Goal: Navigation & Orientation: Find specific page/section

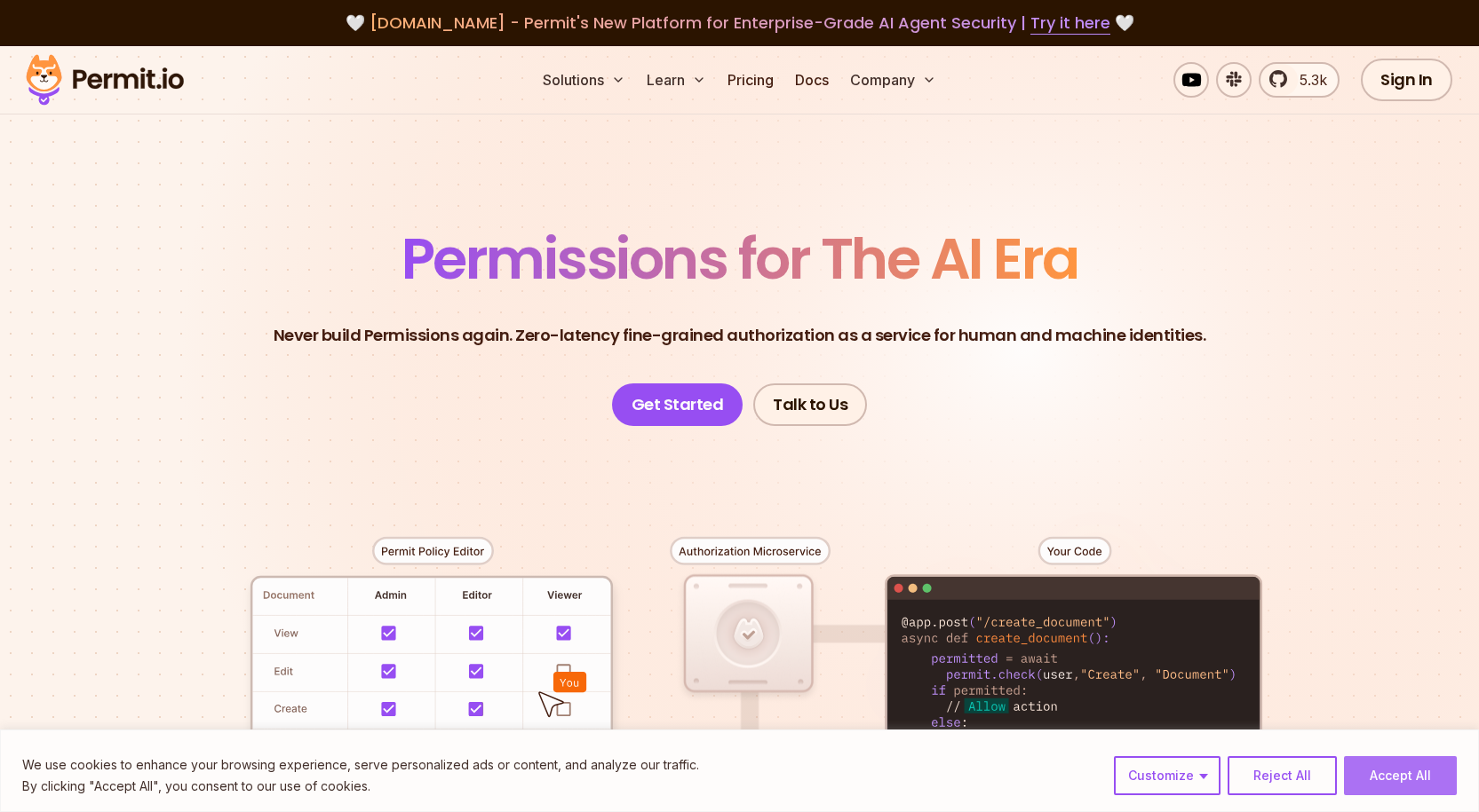
click at [1386, 769] on button "Accept All" at bounding box center [1400, 776] width 113 height 39
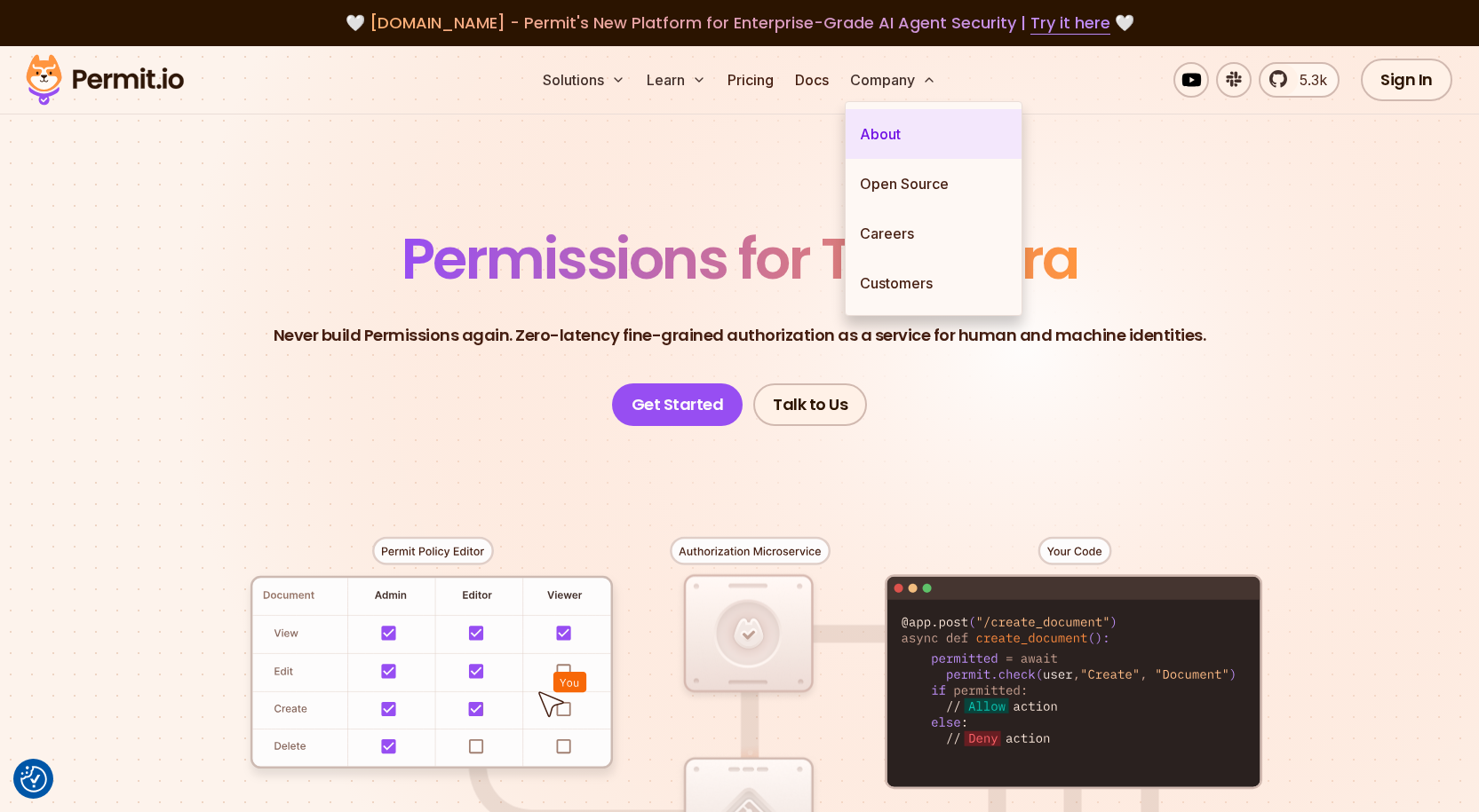
click at [890, 139] on link "About" at bounding box center [933, 134] width 176 height 50
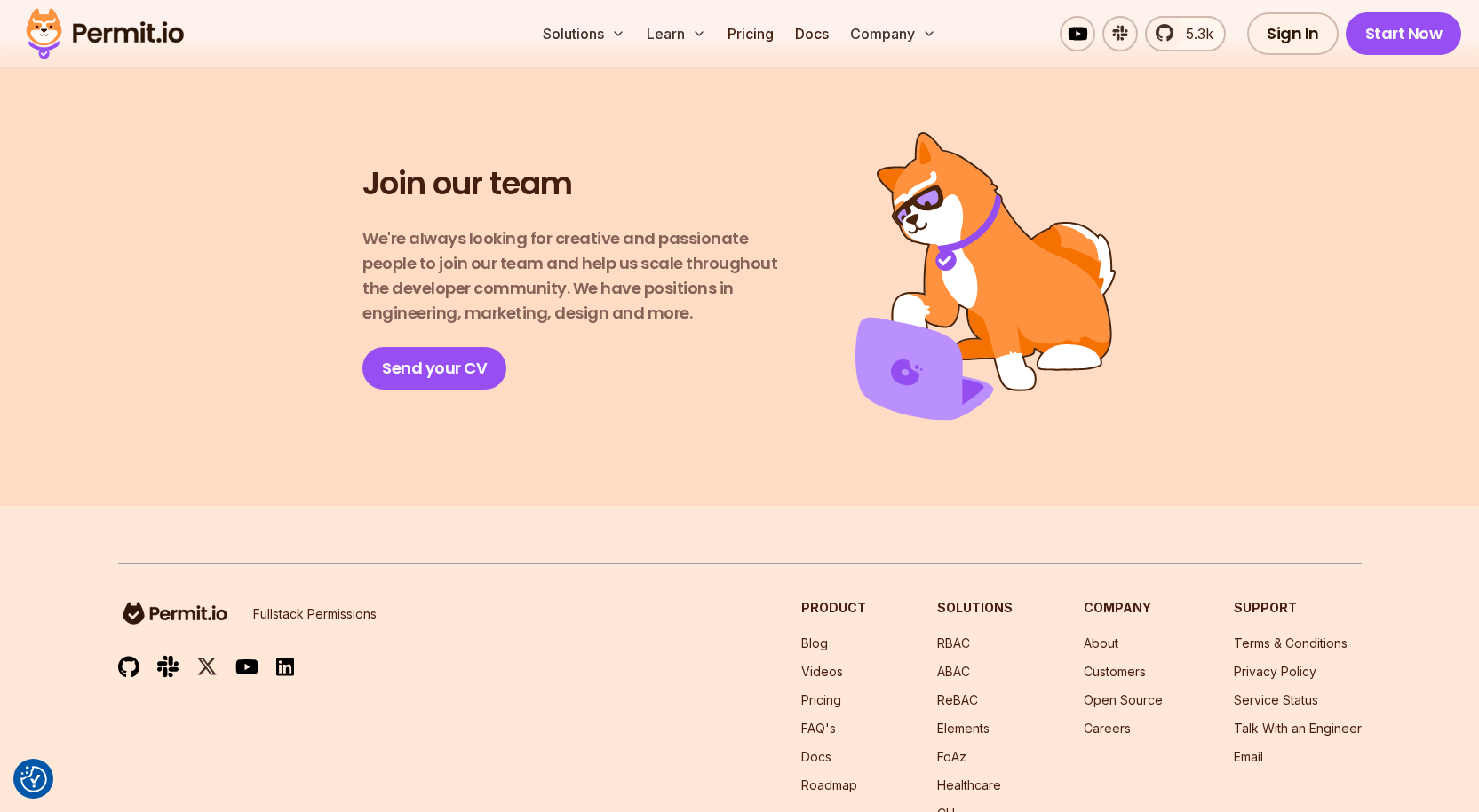
scroll to position [3166, 0]
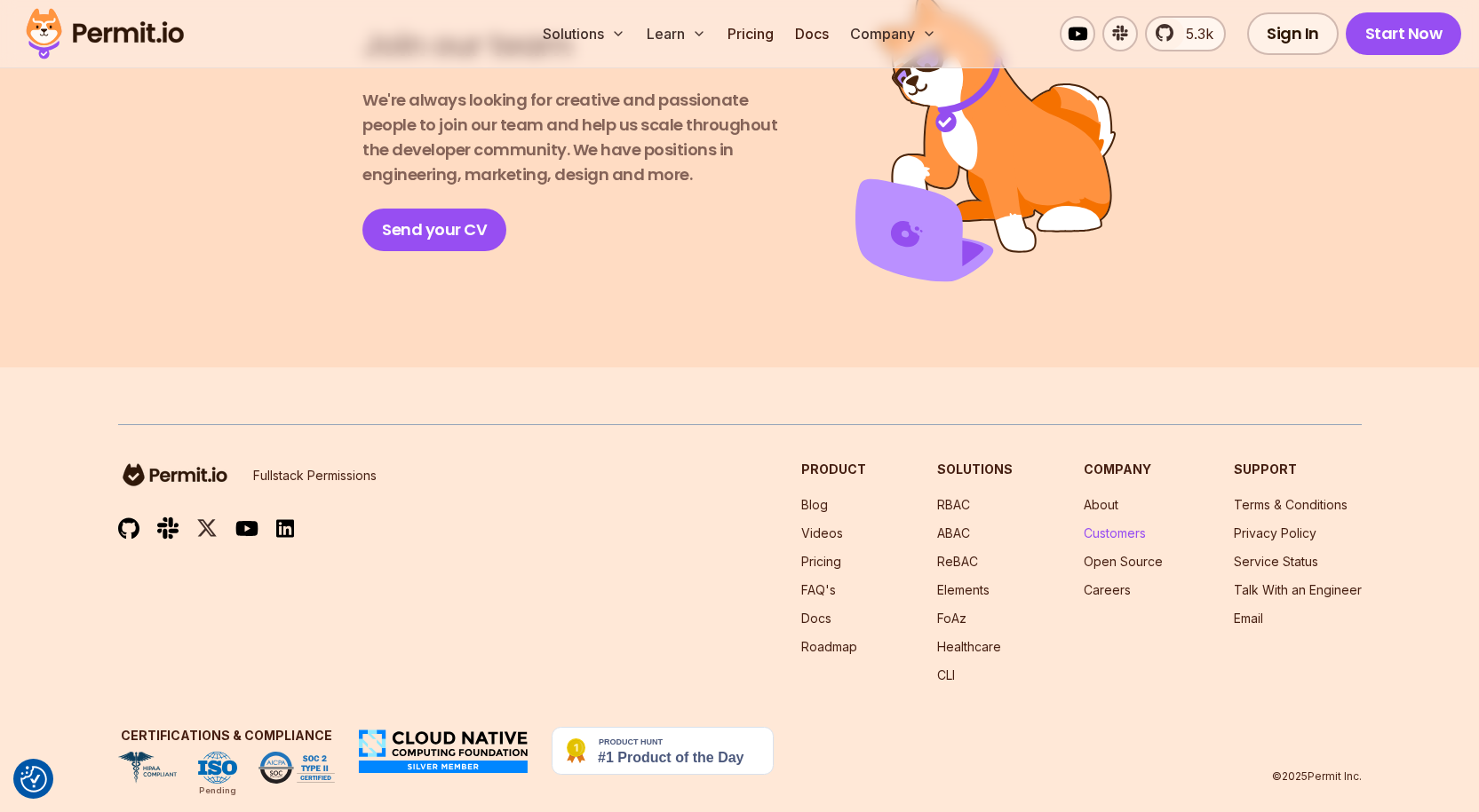
click at [1123, 525] on link "Customers" at bounding box center [1114, 533] width 62 height 15
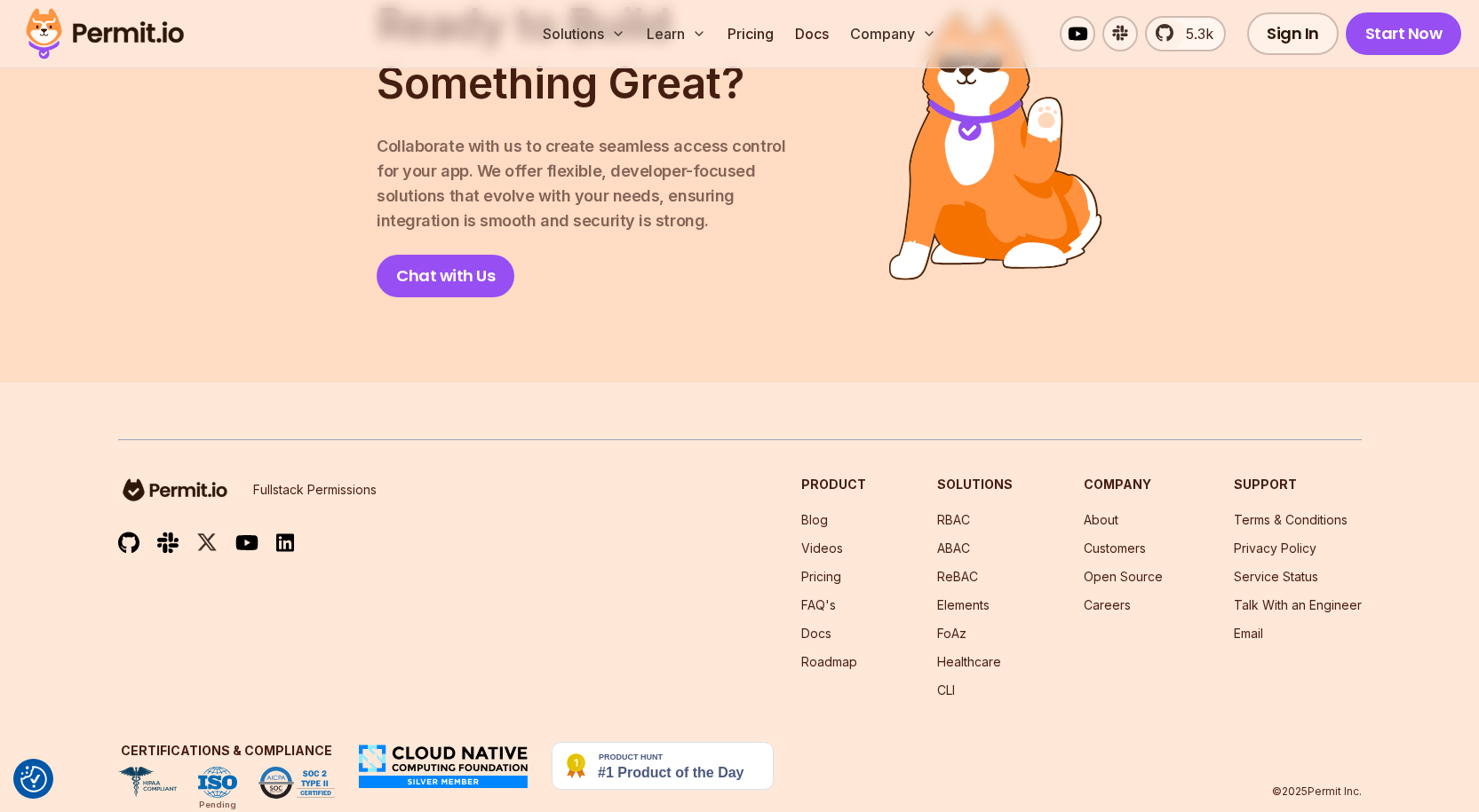
scroll to position [2558, 0]
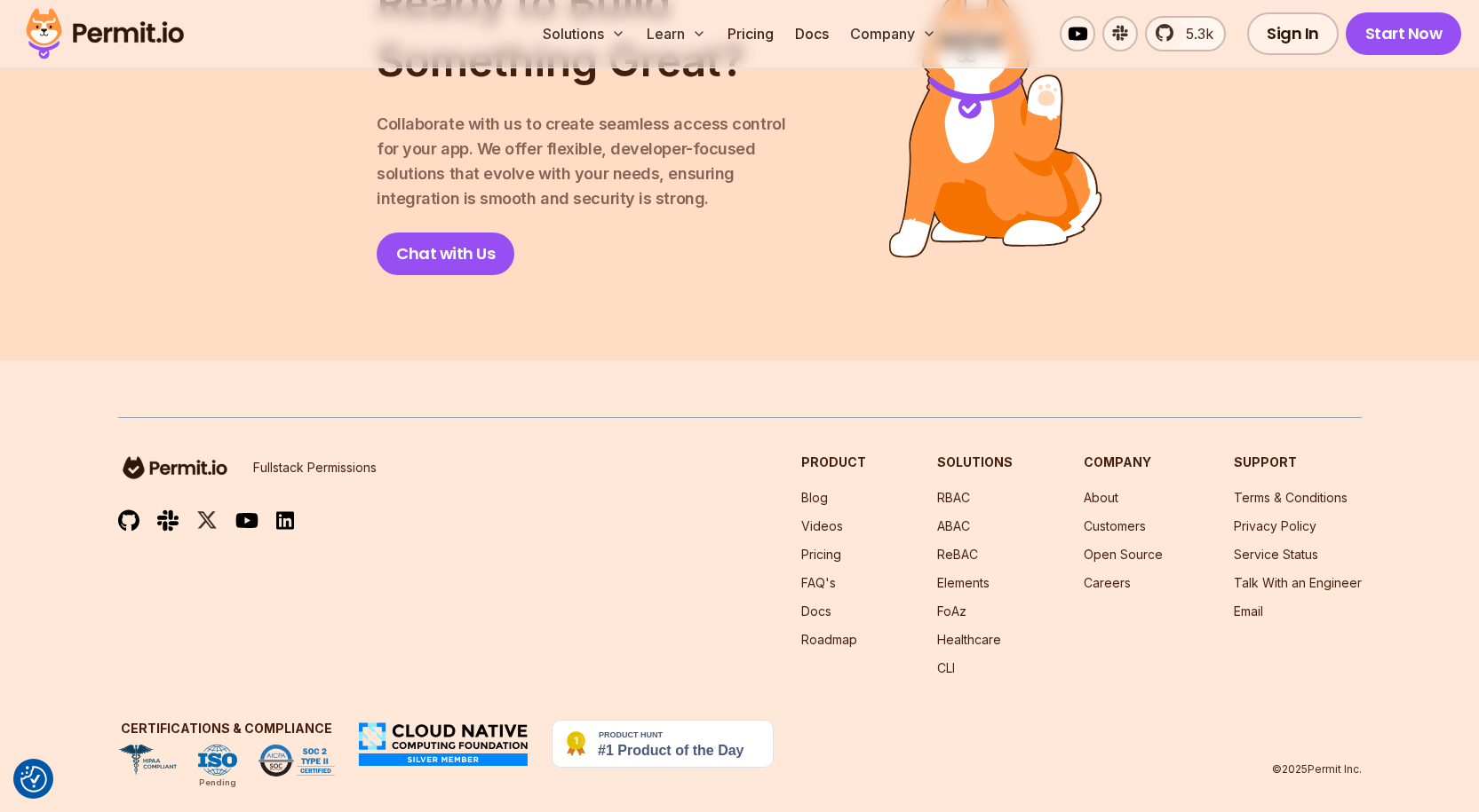
click at [419, 719] on img at bounding box center [443, 743] width 174 height 48
click at [445, 740] on img at bounding box center [443, 743] width 174 height 48
click at [447, 741] on img at bounding box center [443, 743] width 174 height 48
